Goal: Task Accomplishment & Management: Use online tool/utility

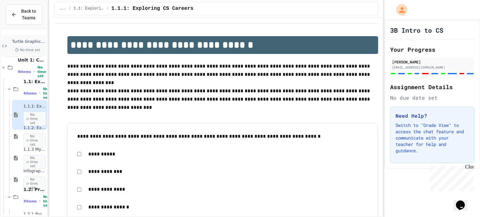
click at [25, 40] on span "Turtle Graphics Logo/character" at bounding box center [29, 41] width 34 height 5
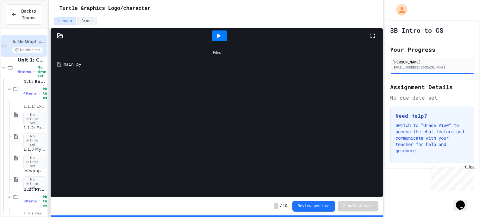
click at [159, 70] on div "Files main.py" at bounding box center [217, 119] width 332 height 153
click at [80, 65] on div "main.py" at bounding box center [222, 64] width 316 height 6
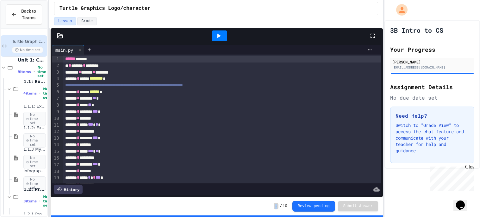
click at [218, 38] on icon at bounding box center [219, 36] width 8 height 8
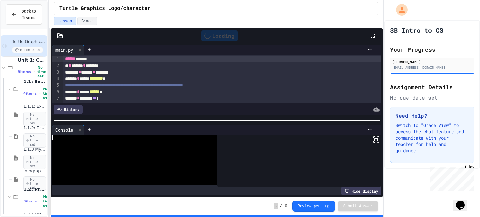
click at [379, 141] on icon at bounding box center [377, 139] width 8 height 8
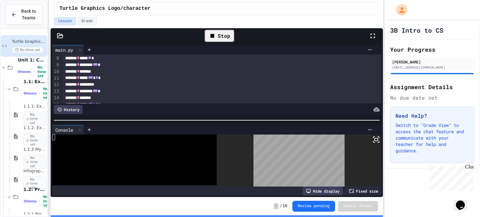
scroll to position [46, 0]
click at [71, 108] on div "History" at bounding box center [68, 109] width 29 height 9
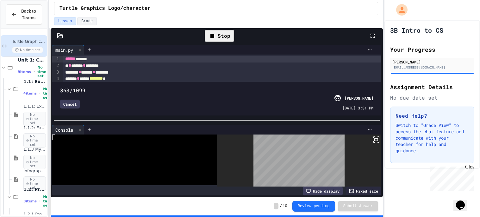
type input "****"
drag, startPoint x: 376, startPoint y: 82, endPoint x: 387, endPoint y: 97, distance: 18.4
click at [387, 97] on div "**********" at bounding box center [240, 108] width 480 height 217
click at [78, 104] on div "Cancel" at bounding box center [70, 103] width 20 height 9
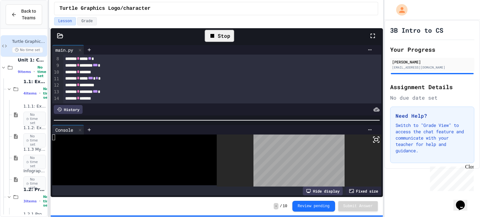
scroll to position [0, 0]
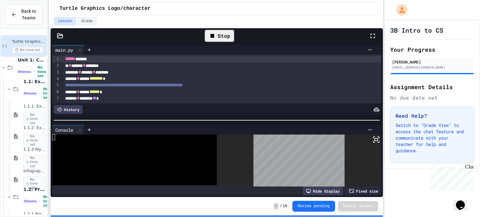
click at [114, 99] on div "******* * ******** ** *" at bounding box center [222, 98] width 318 height 7
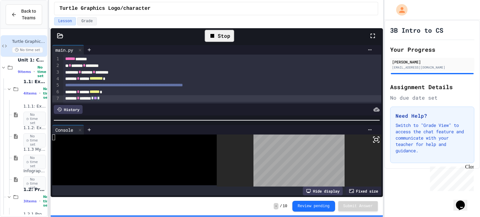
click at [215, 32] on icon at bounding box center [213, 36] width 8 height 8
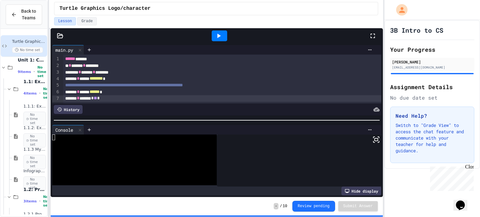
click at [215, 32] on icon at bounding box center [219, 36] width 8 height 8
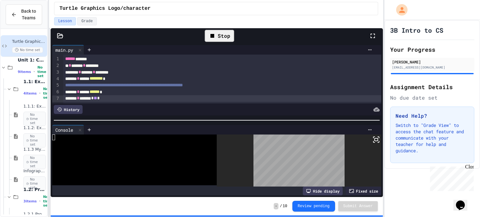
click at [378, 142] on icon at bounding box center [377, 139] width 8 height 8
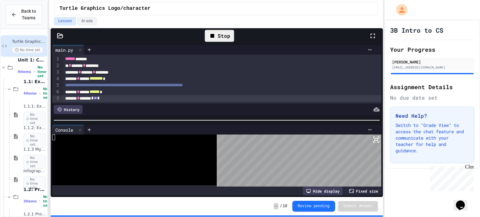
click at [100, 97] on span "*" at bounding box center [98, 98] width 3 height 4
click at [223, 38] on div "Stop" at bounding box center [219, 36] width 29 height 12
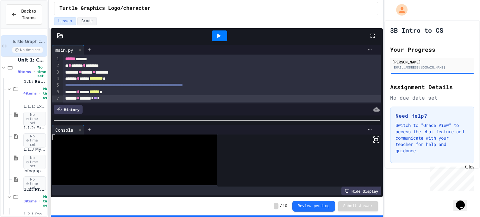
click at [223, 38] on div at bounding box center [220, 35] width 16 height 11
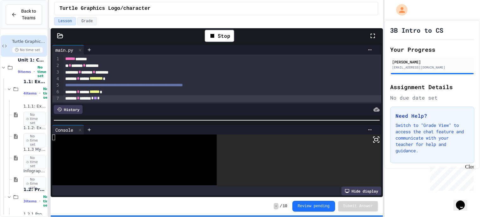
click at [373, 142] on icon at bounding box center [377, 139] width 8 height 8
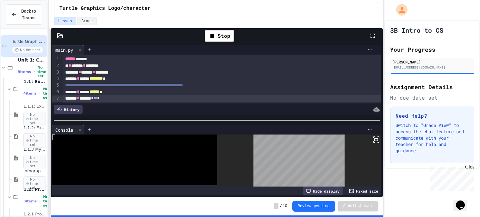
click at [97, 98] on span "**" at bounding box center [95, 98] width 3 height 4
click at [225, 33] on div "Stop" at bounding box center [219, 36] width 29 height 12
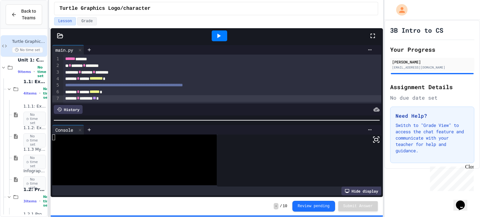
click at [215, 34] on icon at bounding box center [219, 36] width 8 height 8
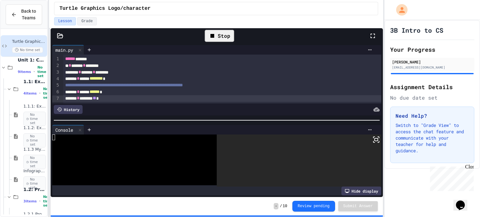
click at [376, 142] on icon at bounding box center [377, 139] width 8 height 8
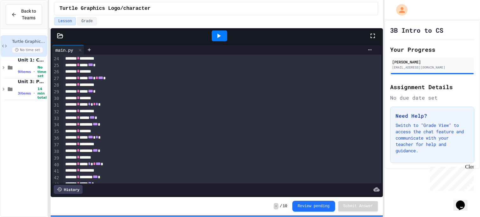
scroll to position [163, 0]
